Goal: Task Accomplishment & Management: Manage account settings

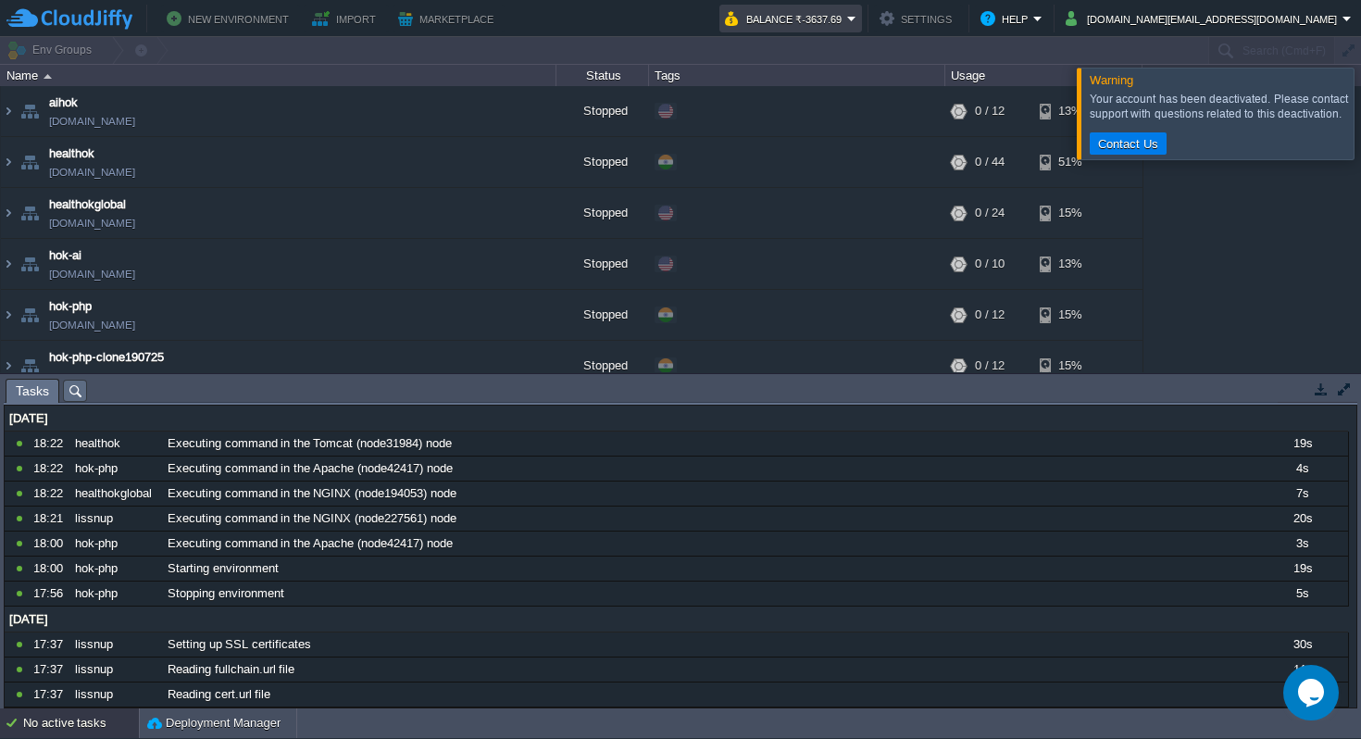
click at [856, 12] on em "Balance ₹-3637.69" at bounding box center [790, 18] width 131 height 22
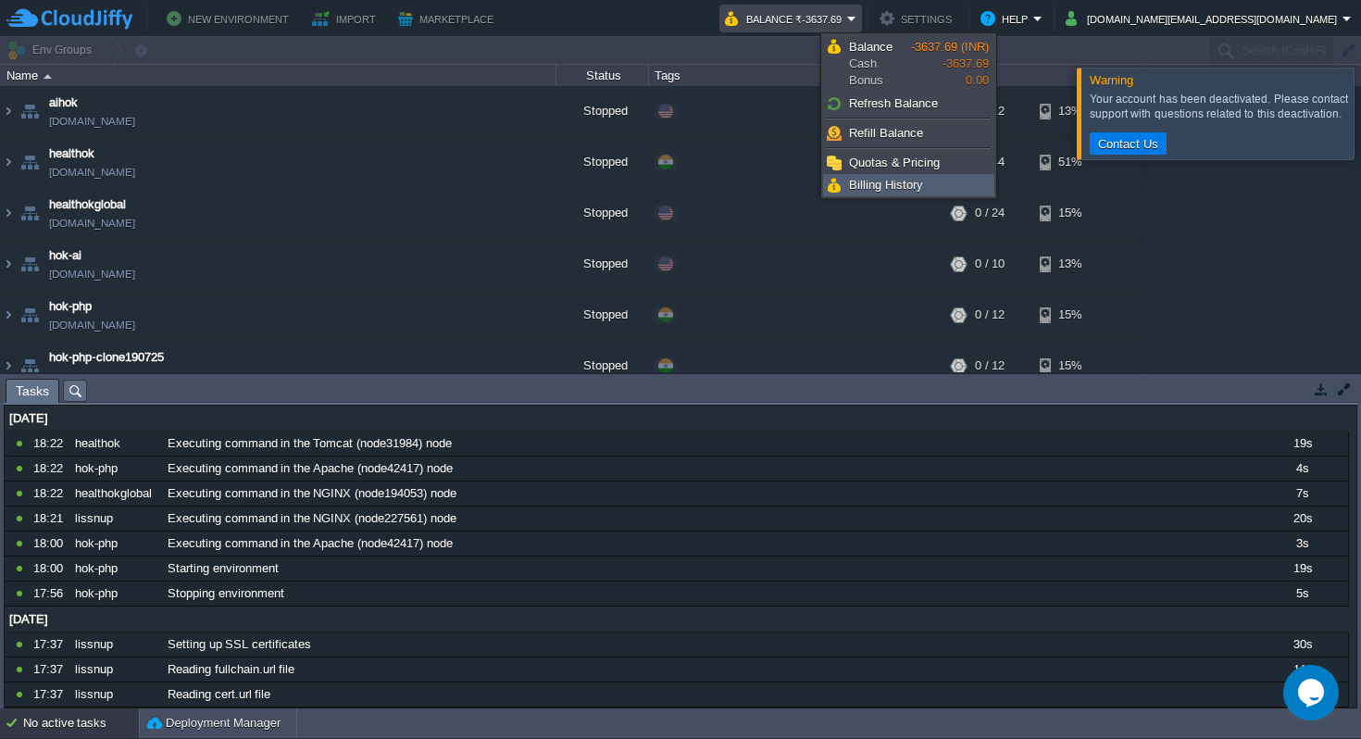
click at [903, 186] on span "Billing History" at bounding box center [886, 185] width 74 height 14
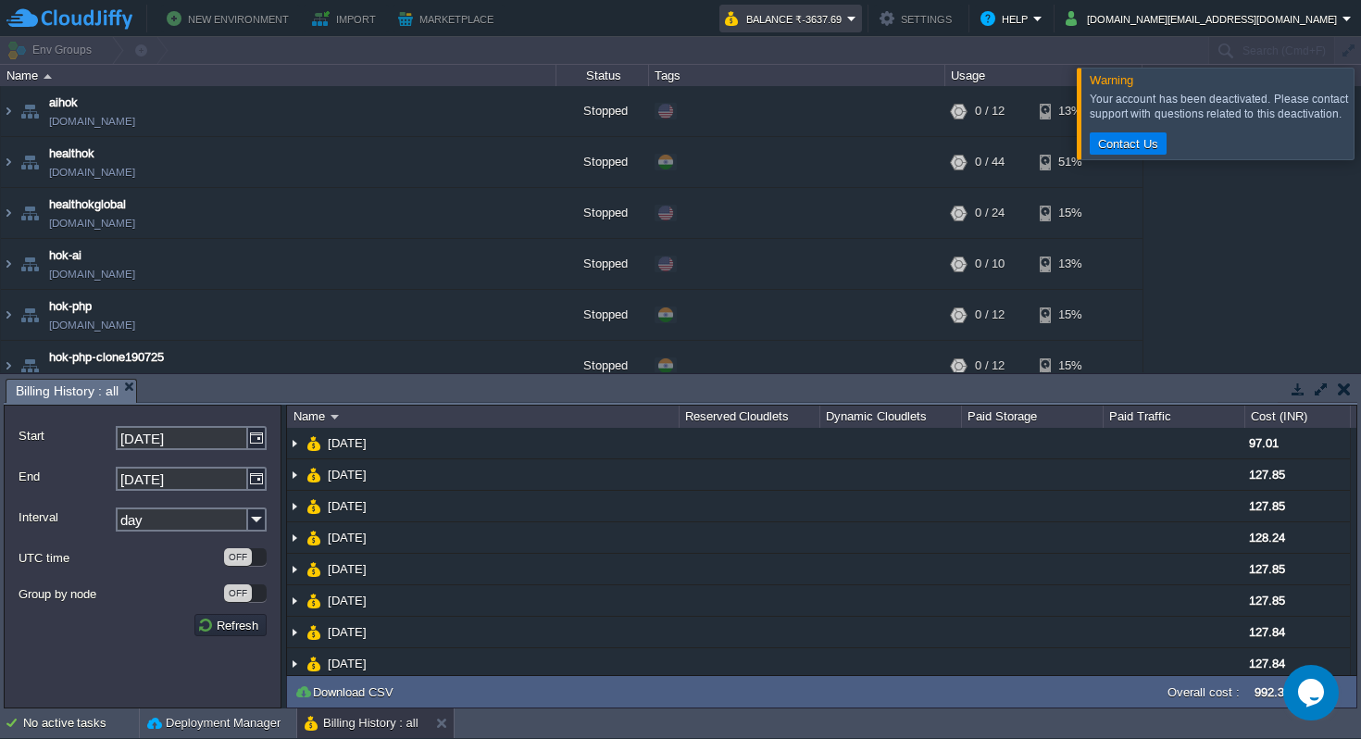
click at [856, 16] on em "Balance ₹-3637.69" at bounding box center [790, 18] width 131 height 22
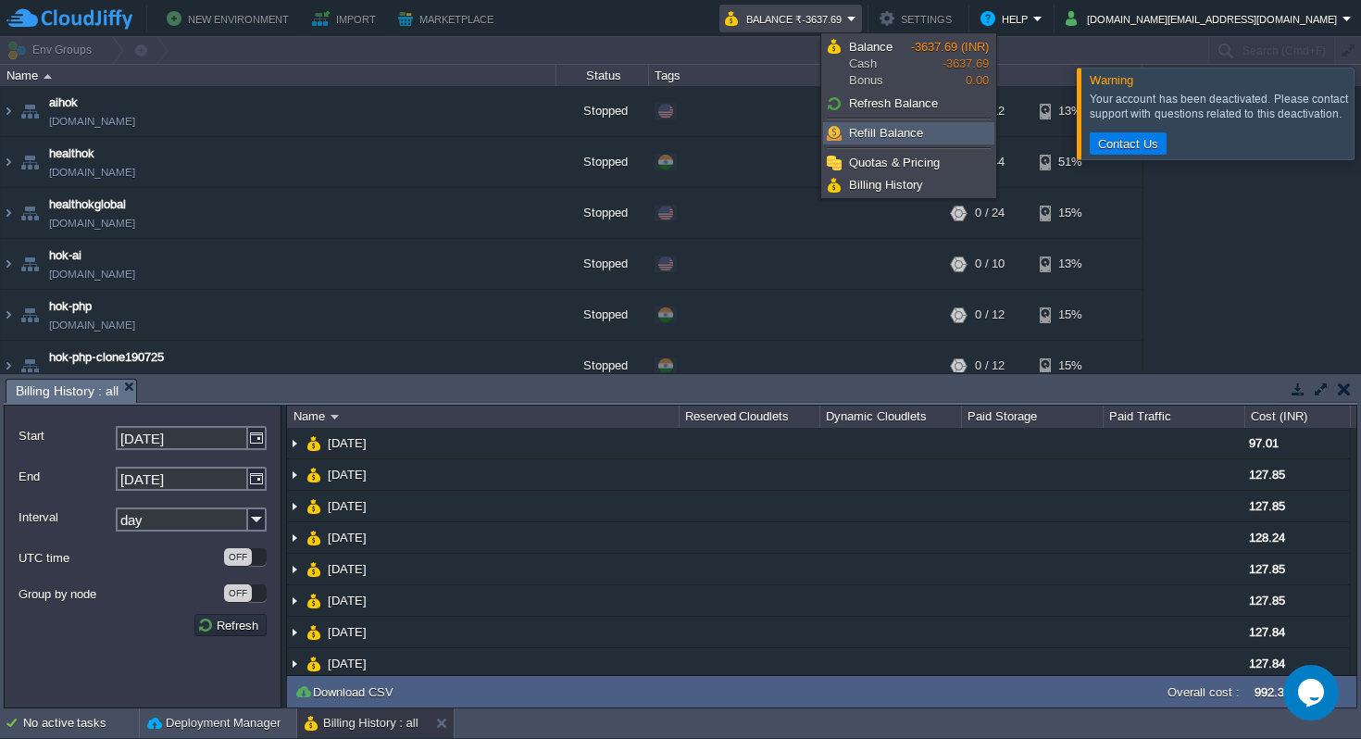
click at [902, 129] on span "Refill Balance" at bounding box center [886, 133] width 74 height 14
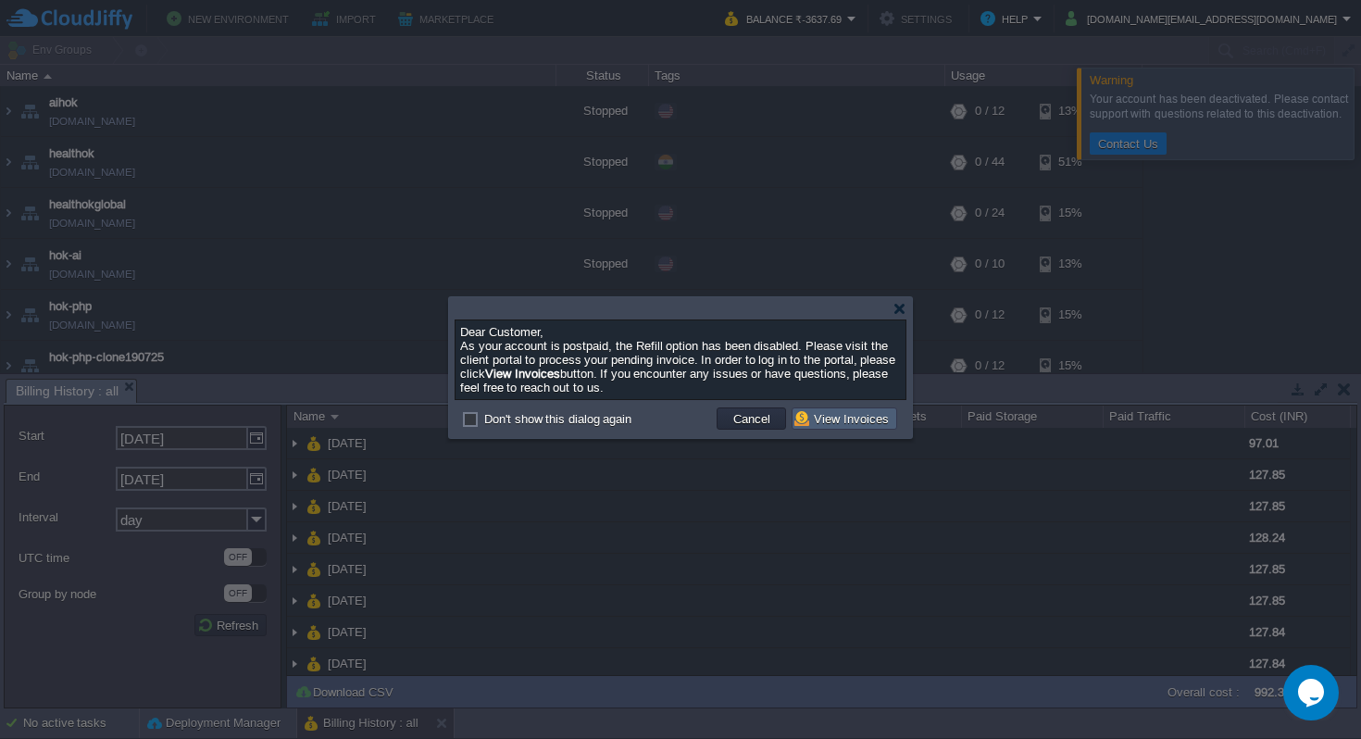
click at [867, 422] on button "View Invoices" at bounding box center [844, 418] width 100 height 17
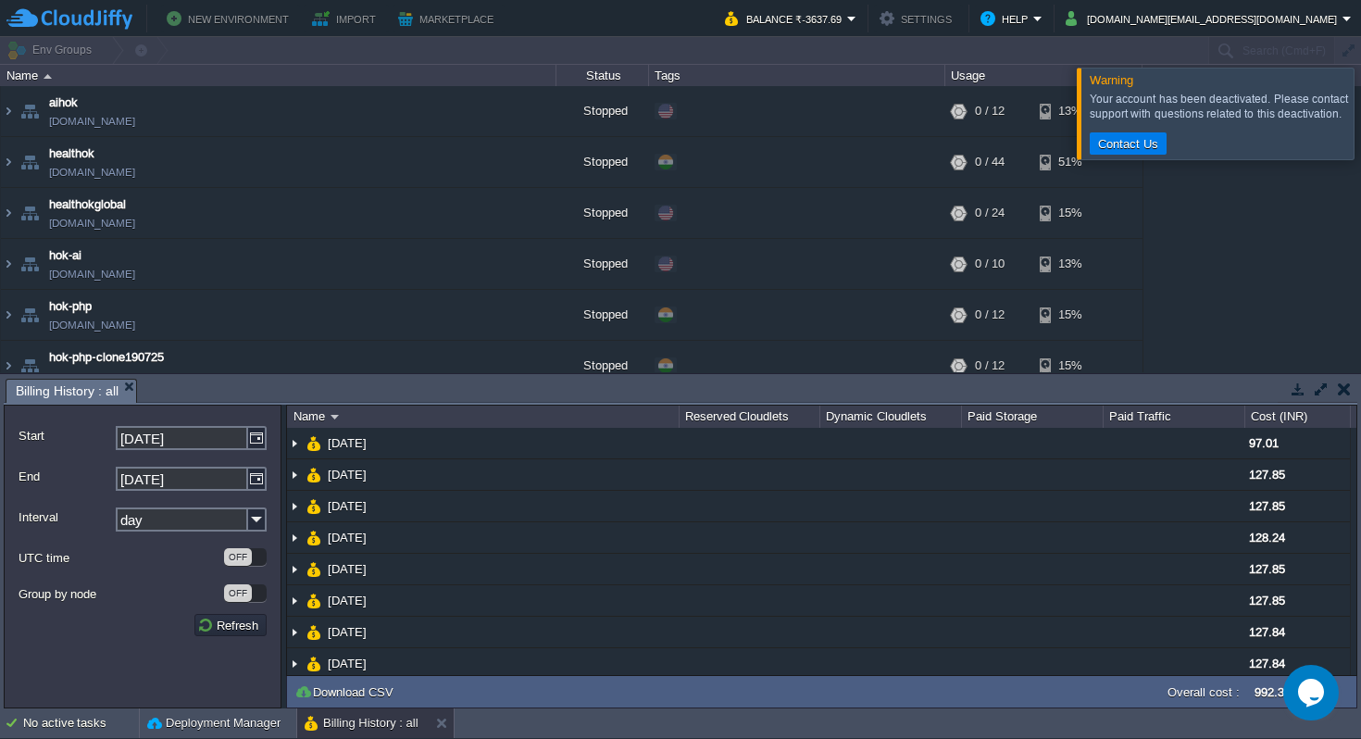
click at [1360, 114] on div at bounding box center [1383, 113] width 0 height 91
